Goal: Information Seeking & Learning: Learn about a topic

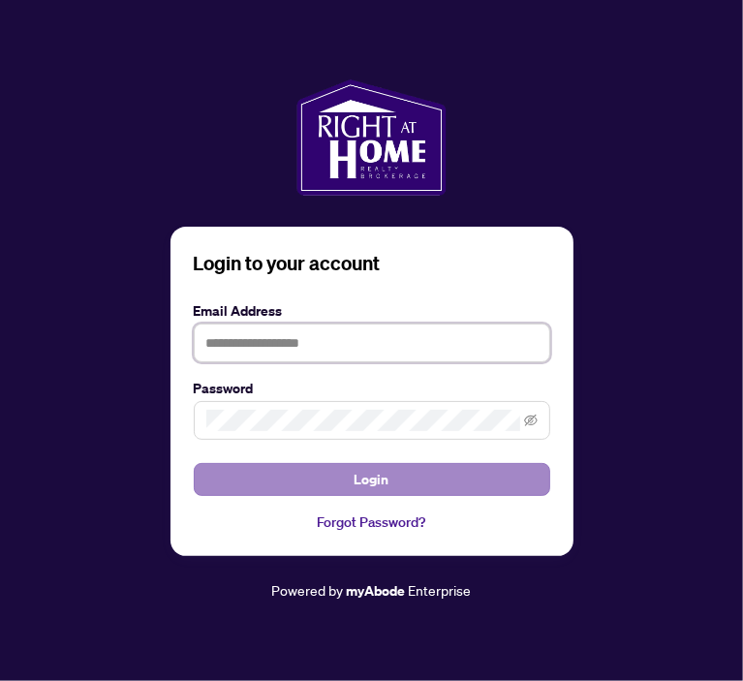
type input "**********"
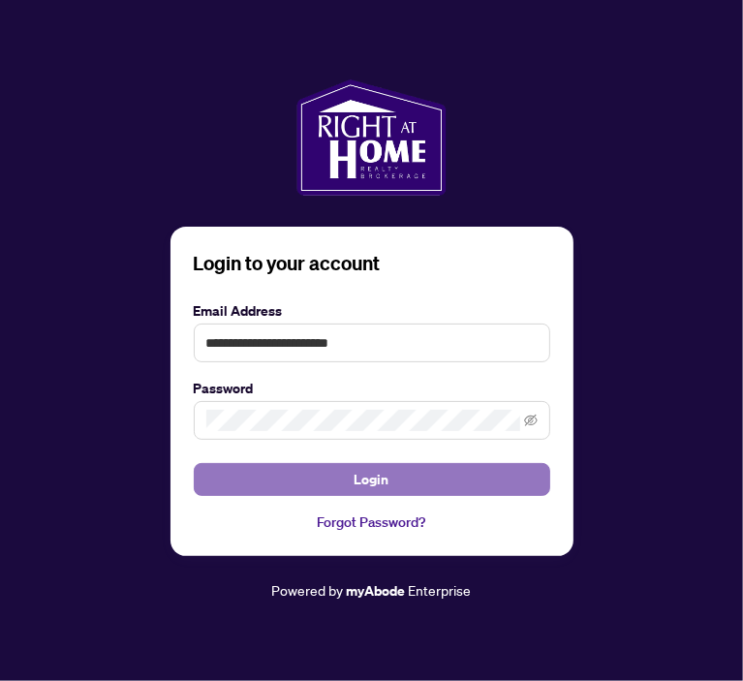
click at [428, 480] on button "Login" at bounding box center [372, 479] width 356 height 33
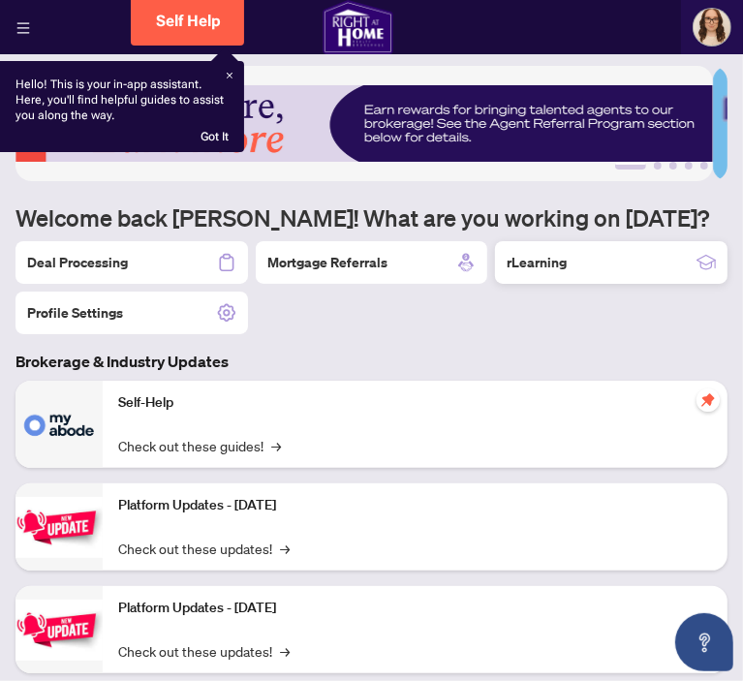
click at [563, 261] on div "rLearning" at bounding box center [611, 262] width 232 height 43
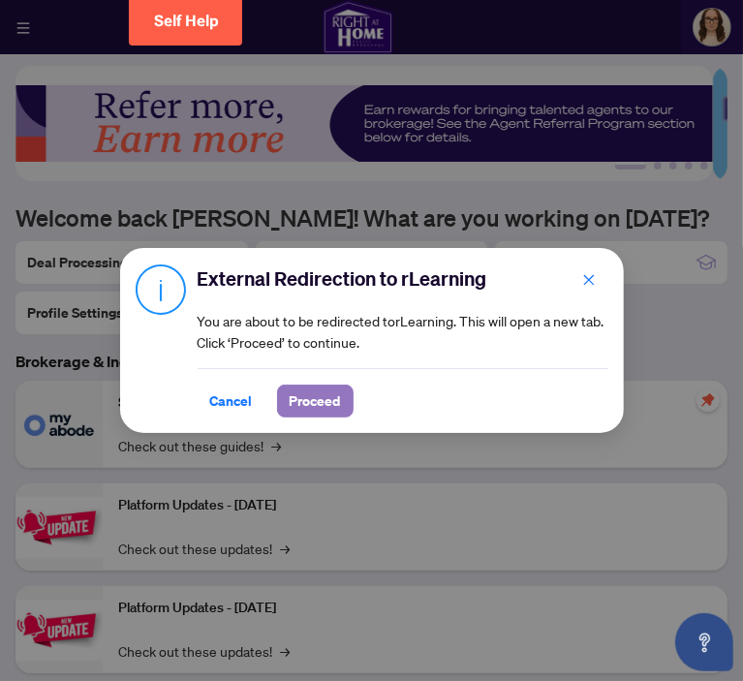
click at [312, 396] on span "Proceed" at bounding box center [315, 401] width 51 height 31
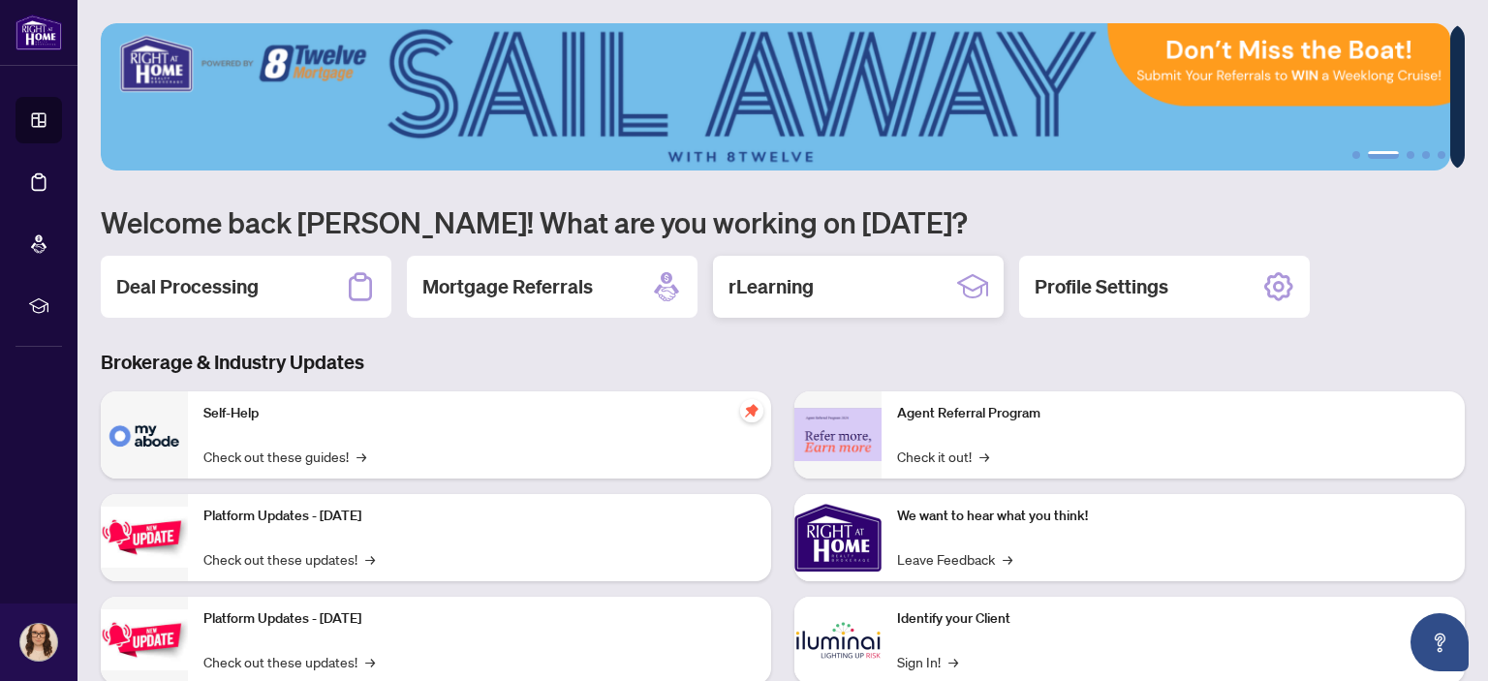
click at [742, 289] on div "rLearning" at bounding box center [858, 287] width 291 height 62
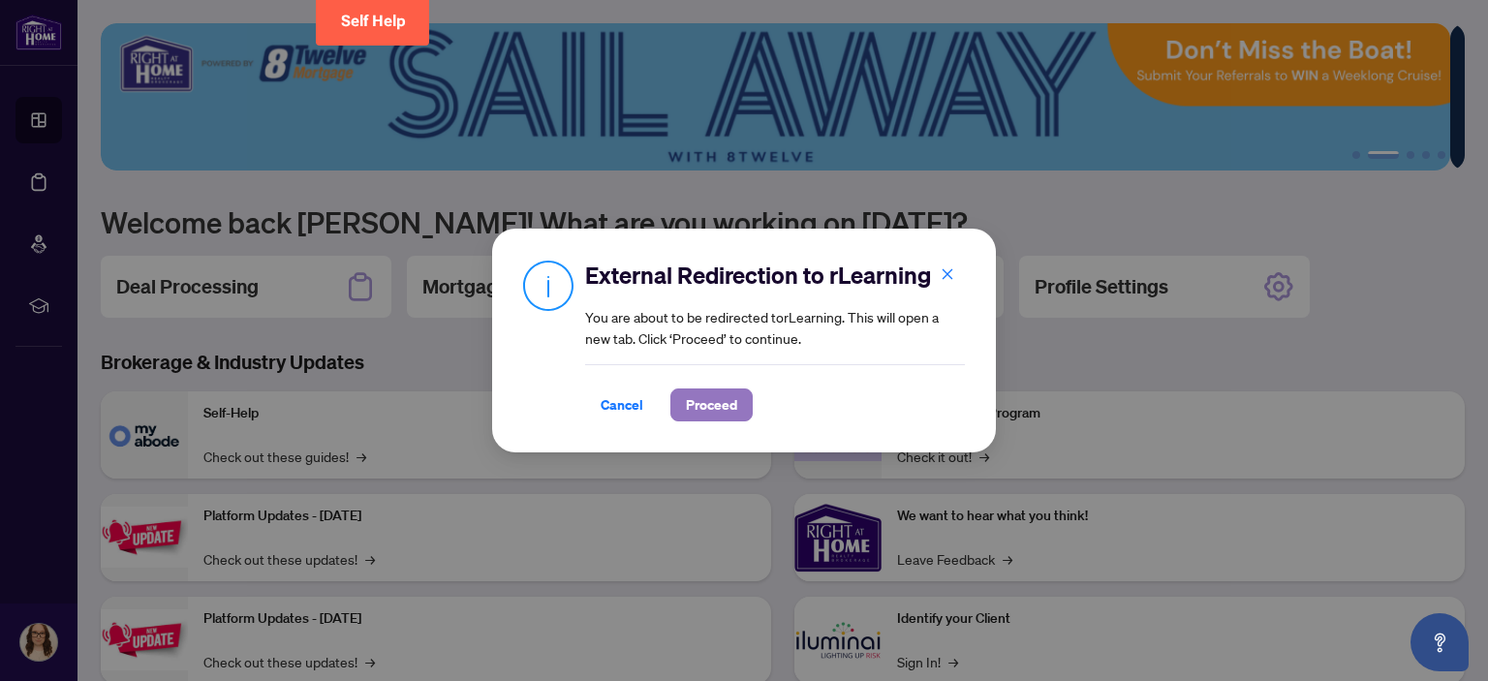
click at [706, 391] on span "Proceed" at bounding box center [711, 404] width 51 height 31
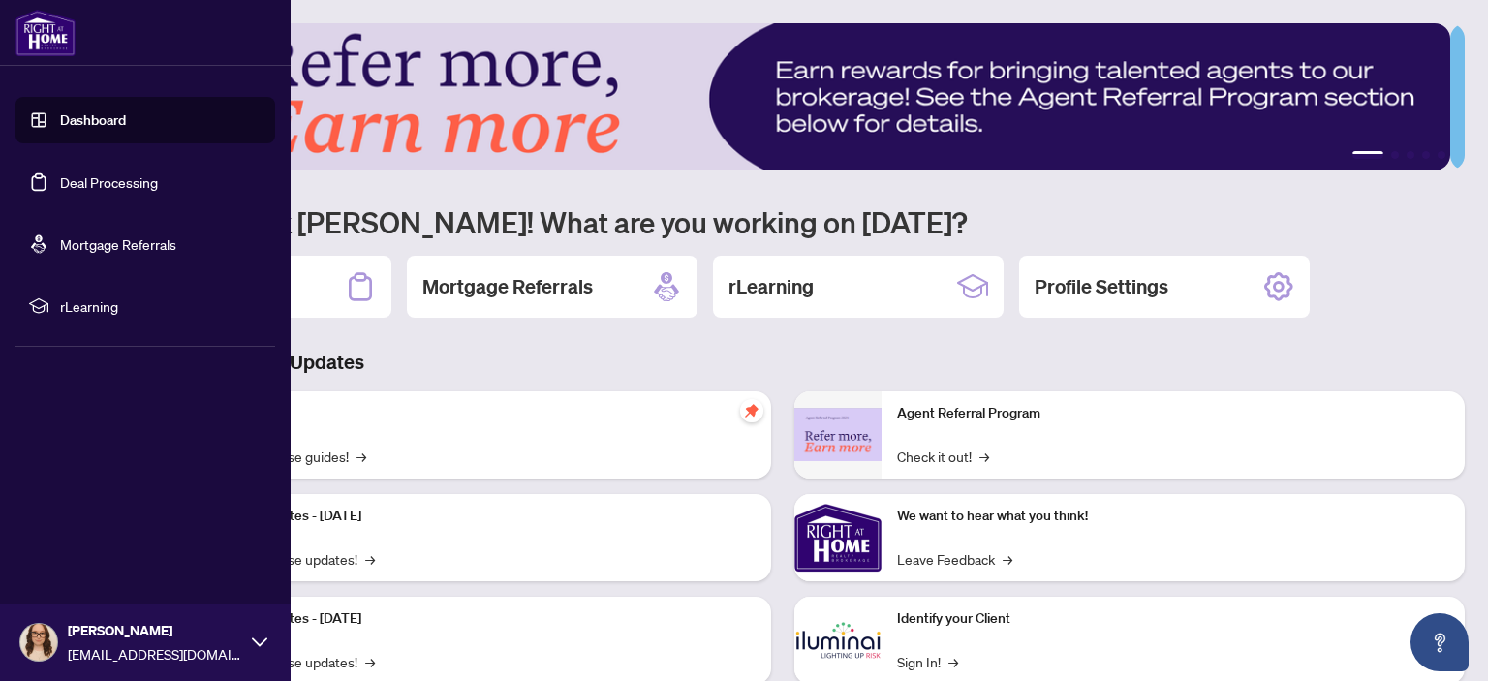
click at [60, 123] on link "Dashboard" at bounding box center [93, 119] width 66 height 17
